Goal: Task Accomplishment & Management: Use online tool/utility

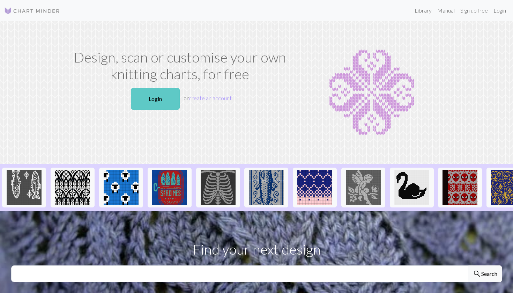
click at [153, 103] on link "Login" at bounding box center [155, 99] width 49 height 22
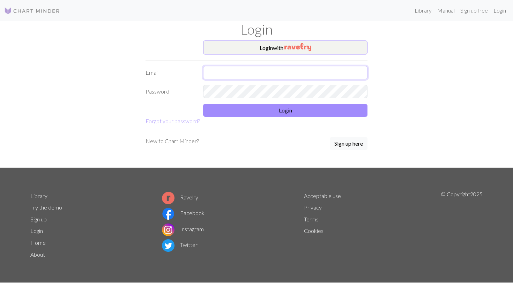
type input "[EMAIL_ADDRESS][DOMAIN_NAME]"
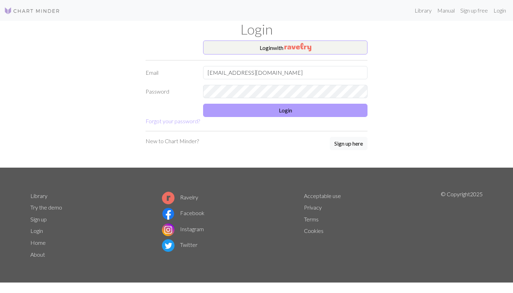
click at [249, 105] on button "Login" at bounding box center [285, 110] width 164 height 13
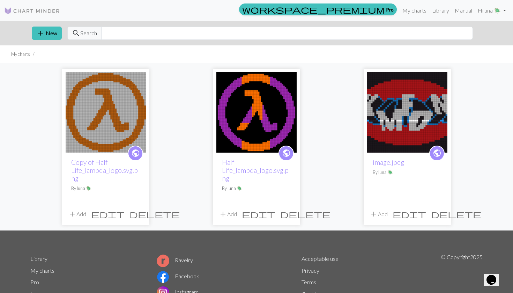
click at [75, 106] on img at bounding box center [106, 112] width 80 height 80
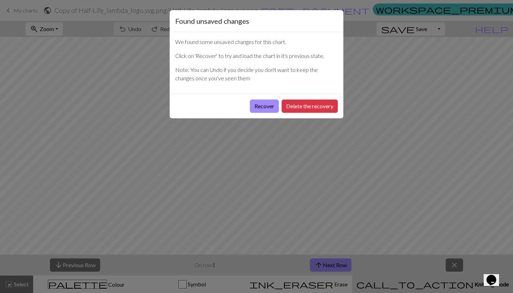
click at [252, 121] on div "Found unsaved changes We found some unsaved changes for this chart. Click on 'R…" at bounding box center [256, 146] width 513 height 293
click at [264, 104] on button "Recover" at bounding box center [264, 105] width 29 height 13
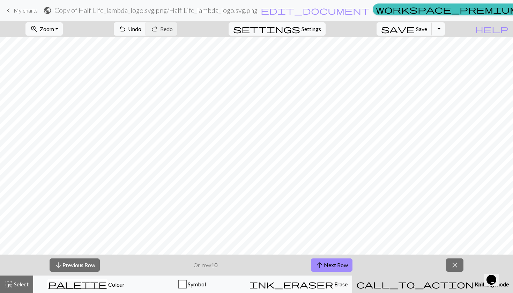
scroll to position [198, 0]
click at [336, 263] on button "arrow_upward Next Row" at bounding box center [332, 264] width 42 height 13
click at [315, 263] on button "arrow_upward Next Row" at bounding box center [332, 264] width 42 height 13
